Goal: Check status: Check status

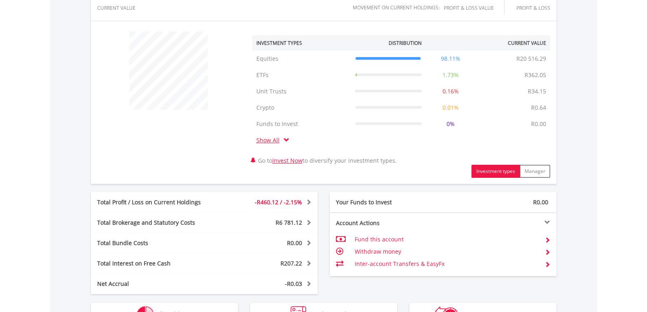
scroll to position [408, 0]
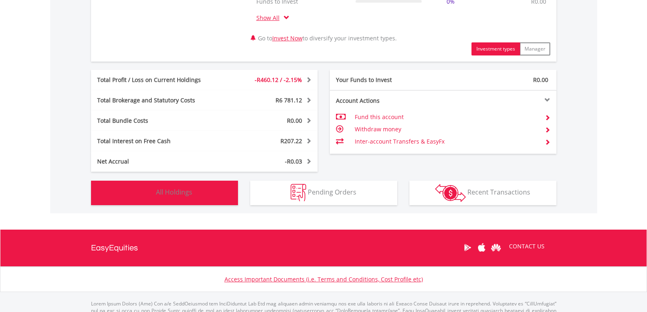
click at [181, 190] on span "All Holdings" at bounding box center [174, 192] width 36 height 9
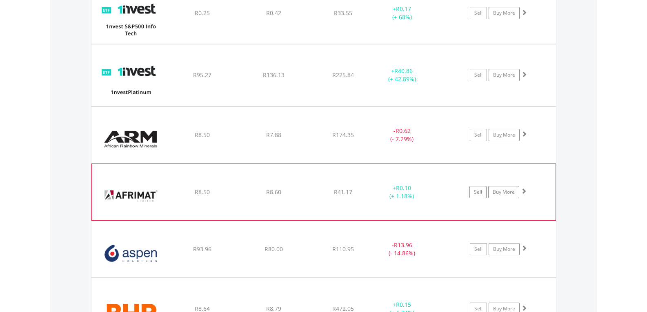
scroll to position [801, 0]
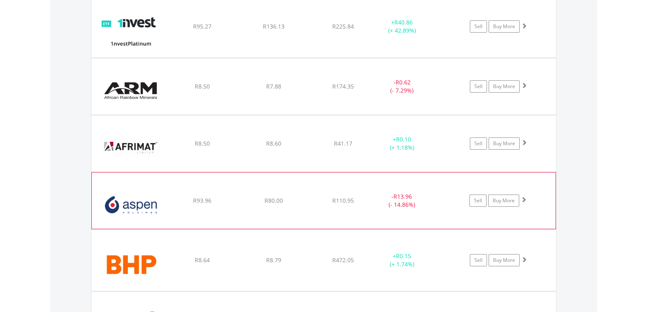
drag, startPoint x: 359, startPoint y: 219, endPoint x: 361, endPoint y: 223, distance: 4.4
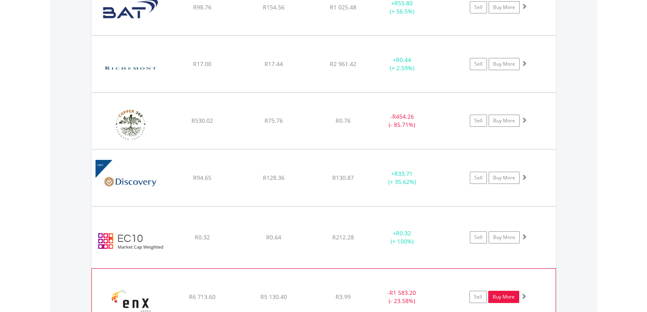
scroll to position [1372, 0]
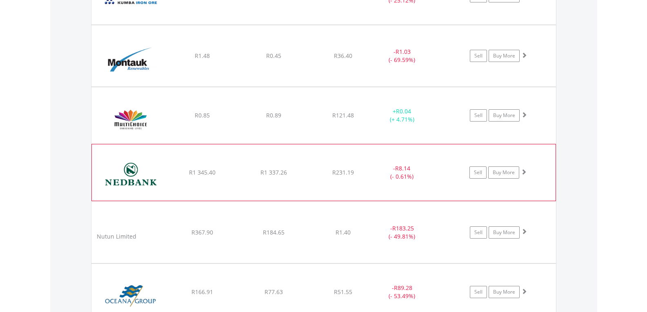
scroll to position [2106, 0]
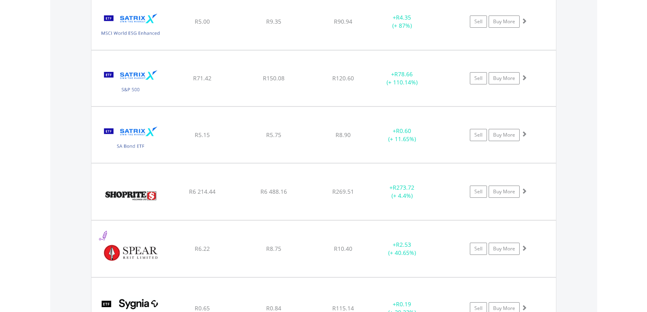
scroll to position [3045, 0]
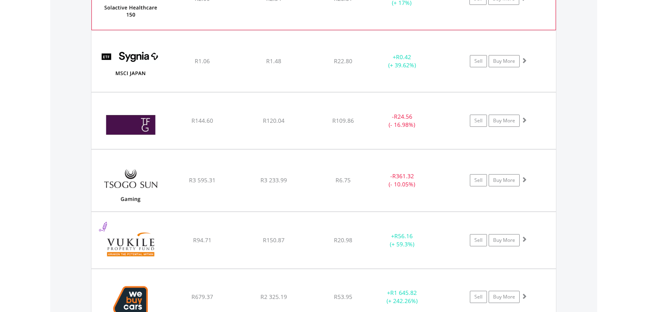
scroll to position [3657, 0]
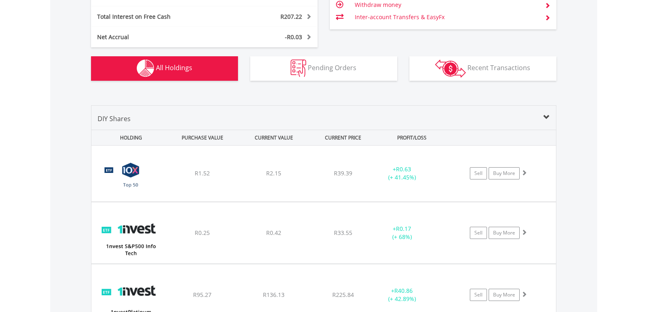
scroll to position [0, 0]
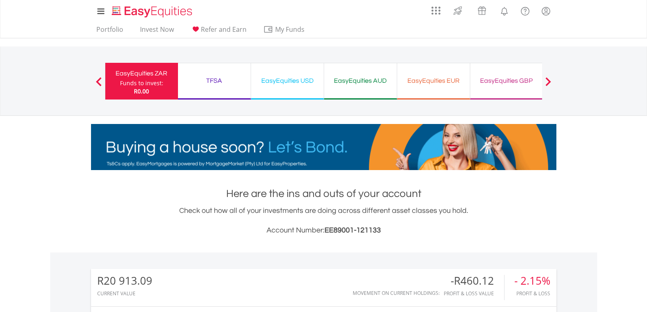
click at [497, 81] on div "EasyEquities GBP" at bounding box center [506, 80] width 63 height 11
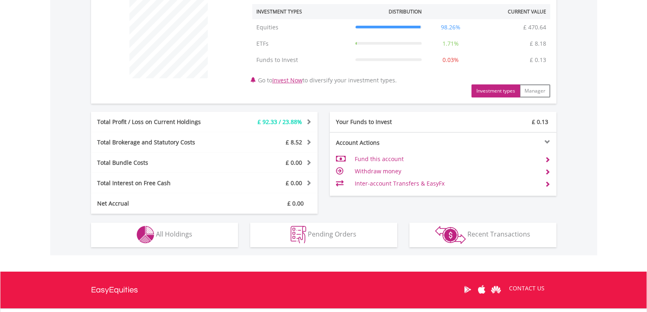
scroll to position [367, 0]
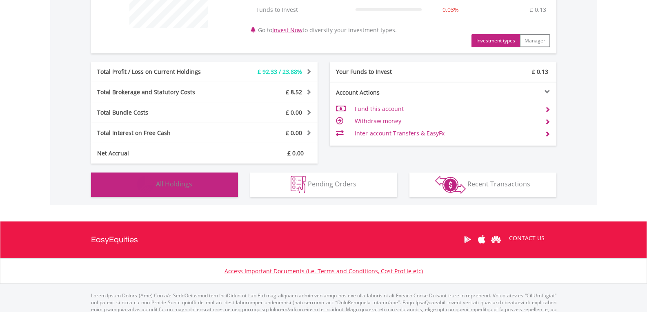
click at [177, 185] on span "All Holdings" at bounding box center [174, 184] width 36 height 9
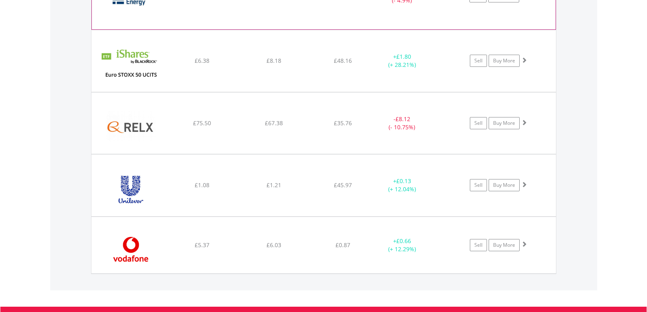
scroll to position [793, 0]
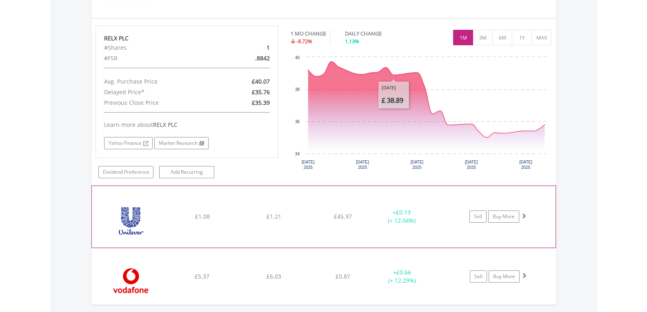
scroll to position [956, 0]
